Goal: Obtain resource: Download file/media

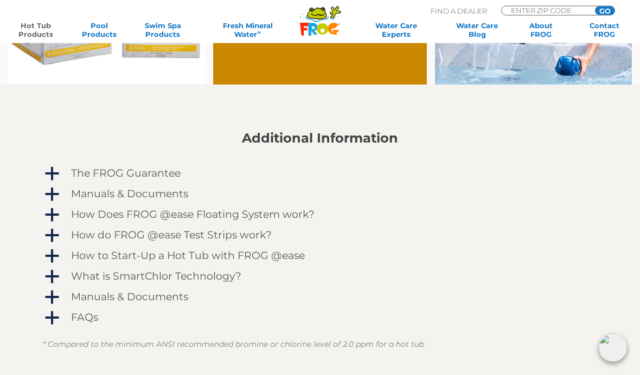
scroll to position [829, 0]
click at [48, 188] on span "a" at bounding box center [52, 195] width 16 height 16
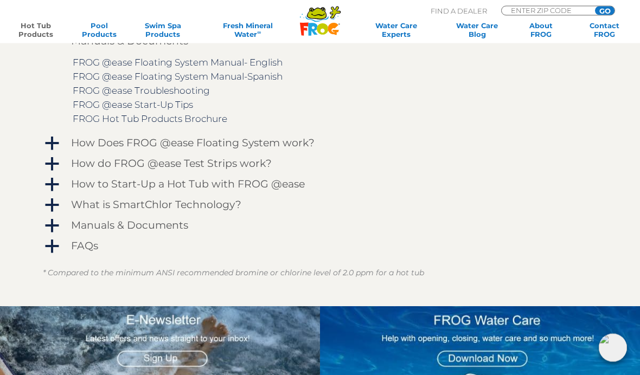
scroll to position [982, 0]
click at [53, 199] on span "a" at bounding box center [52, 205] width 16 height 16
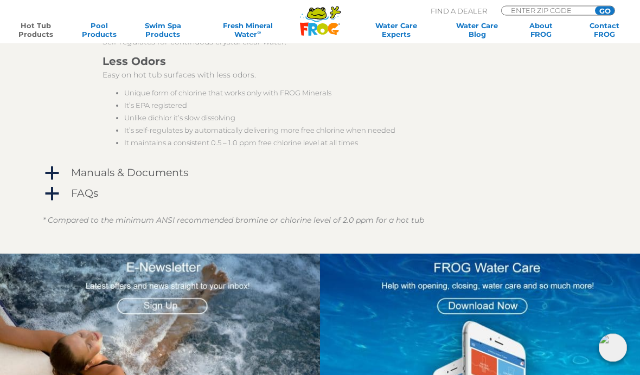
scroll to position [1443, 0]
click at [52, 194] on span "a" at bounding box center [52, 194] width 16 height 16
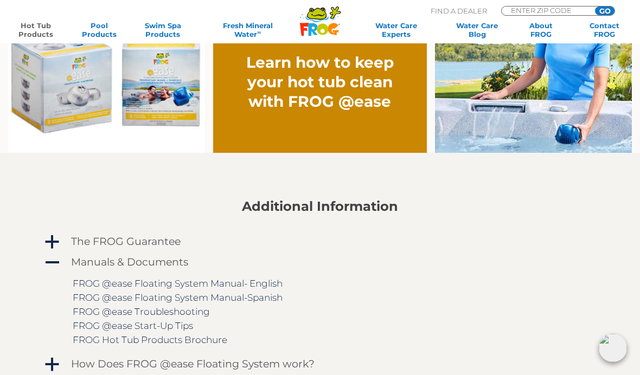
scroll to position [761, 0]
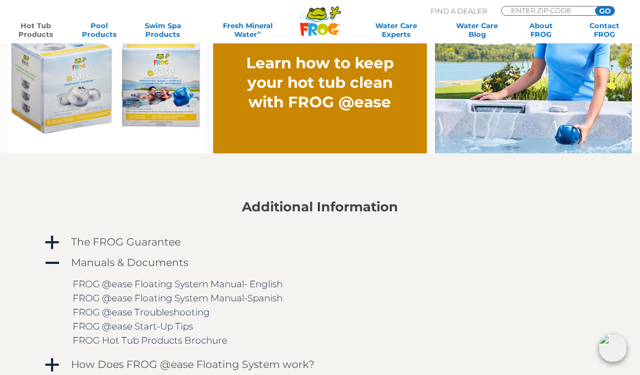
click at [24, 34] on link "Hot Tub Products" at bounding box center [35, 29] width 49 height 17
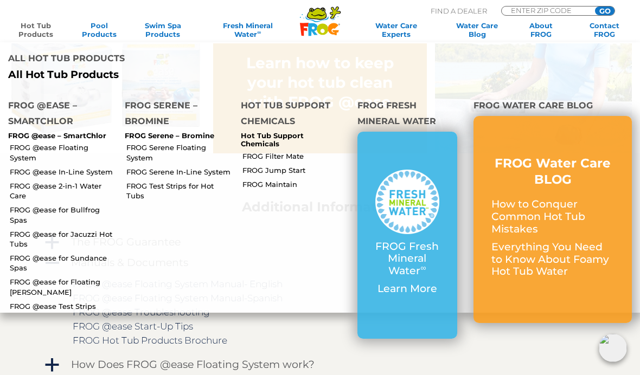
click at [212, 235] on li "FROG Serene – Bromine FROG Serene – Bromine FROG Serene Floating System FROG Se…" at bounding box center [175, 200] width 117 height 223
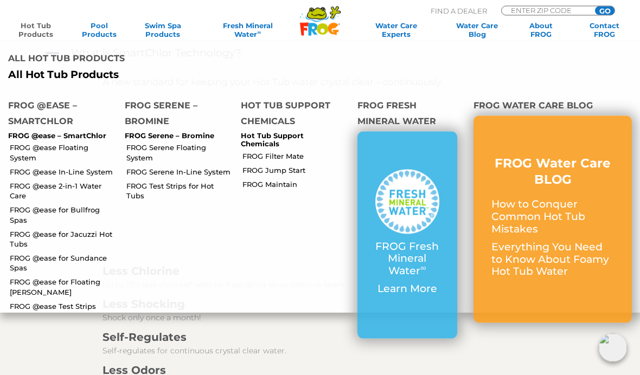
scroll to position [1134, 0]
click at [473, 343] on h3 "Self-Regulates" at bounding box center [335, 337] width 467 height 15
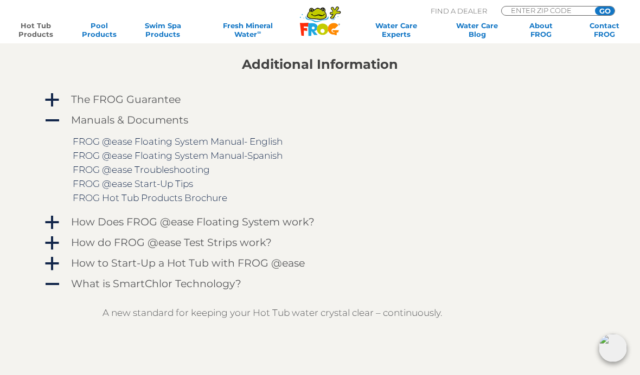
scroll to position [902, 0]
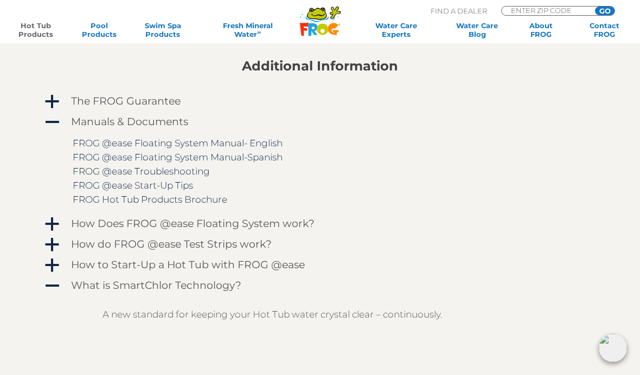
click at [52, 97] on span "a" at bounding box center [52, 102] width 16 height 16
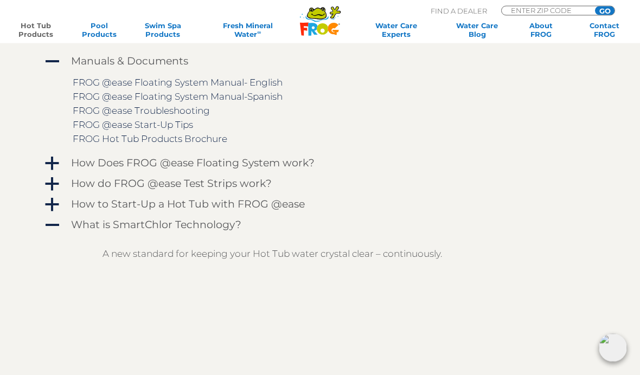
scroll to position [998, 0]
click at [51, 163] on span "a" at bounding box center [52, 164] width 16 height 16
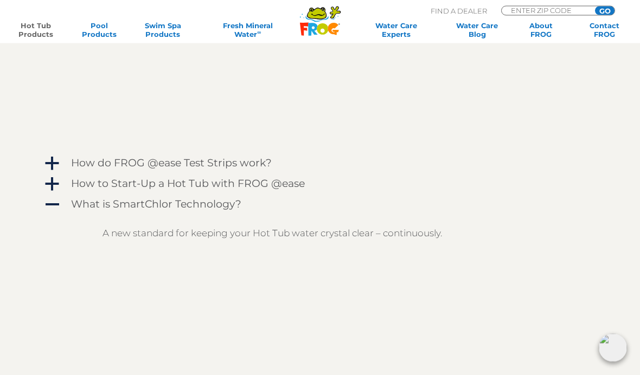
scroll to position [1309, 0]
click at [50, 159] on span "a" at bounding box center [52, 164] width 16 height 16
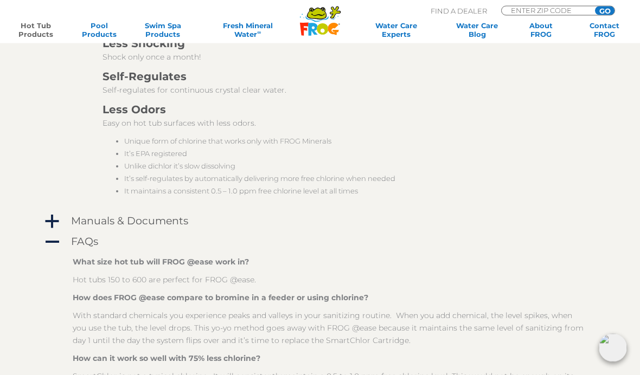
scroll to position [1996, 0]
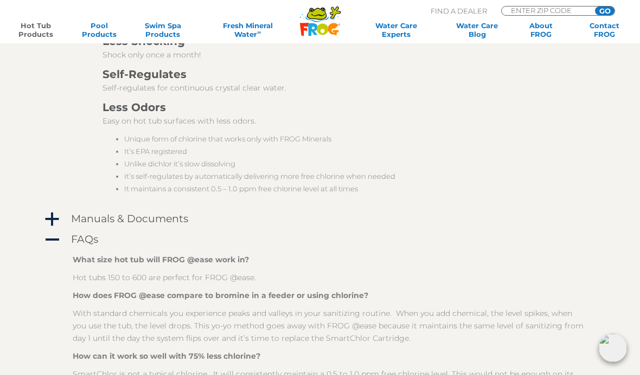
click at [49, 216] on span "a" at bounding box center [52, 219] width 16 height 16
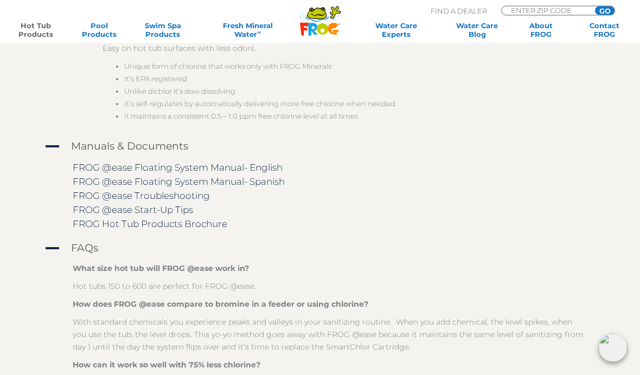
scroll to position [2068, 0]
click at [204, 171] on link "FROG @ease Floating System Manual- English" at bounding box center [178, 167] width 210 height 11
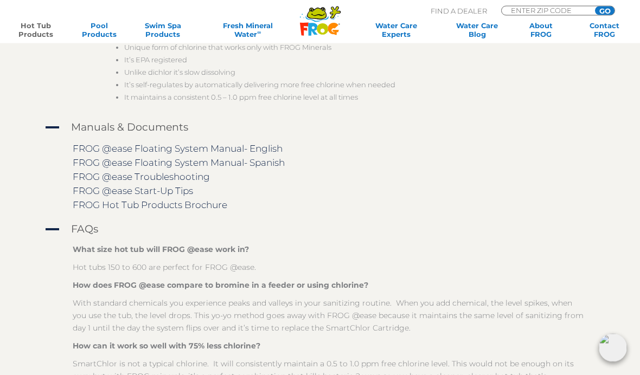
scroll to position [2087, 0]
click at [213, 207] on link "FROG Hot Tub Products Brochure" at bounding box center [150, 205] width 155 height 11
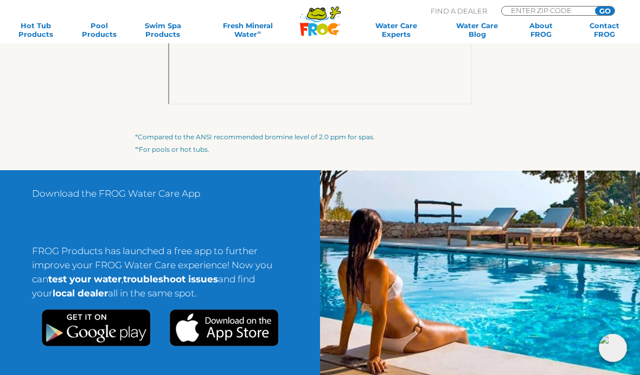
scroll to position [1542, 0]
